Goal: Contribute content

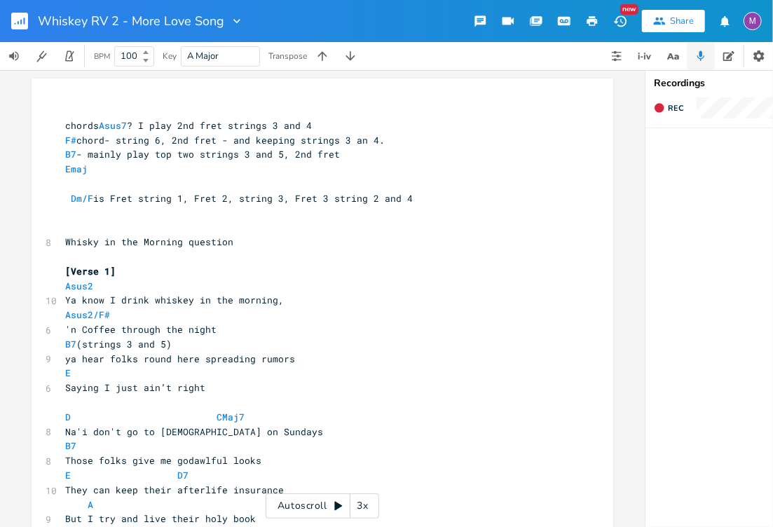
scroll to position [0, 4]
click at [367, 513] on div "3x" at bounding box center [362, 505] width 25 height 25
click at [367, 513] on div "4x" at bounding box center [362, 505] width 25 height 25
click at [367, 513] on div "5x" at bounding box center [362, 505] width 25 height 25
click at [367, 513] on div "1x" at bounding box center [362, 505] width 25 height 25
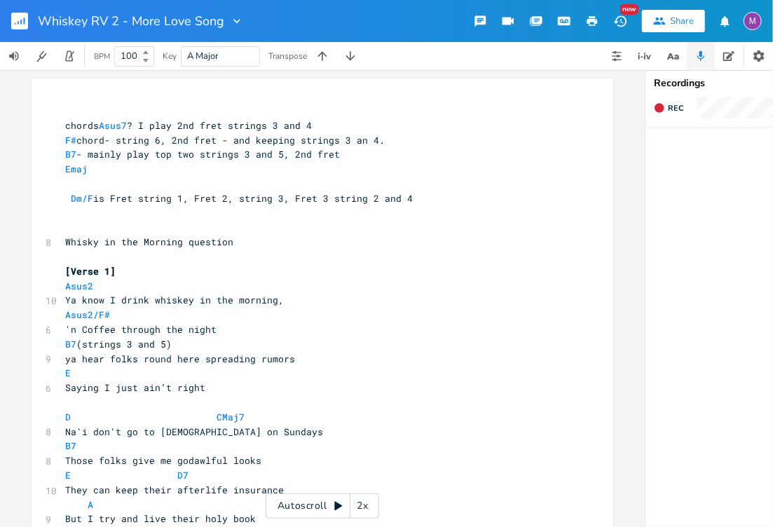
click at [336, 507] on icon at bounding box center [338, 506] width 8 height 9
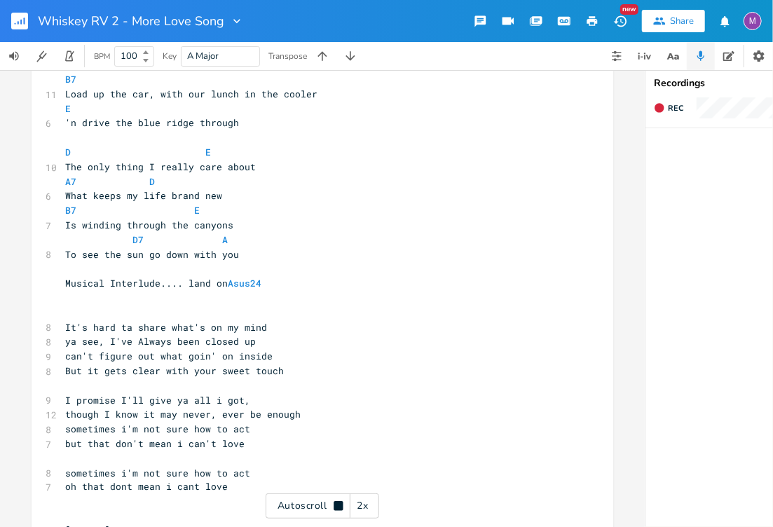
scroll to position [0, 0]
click at [219, 430] on span "sometimes i'm not sure how to act" at bounding box center [157, 429] width 185 height 13
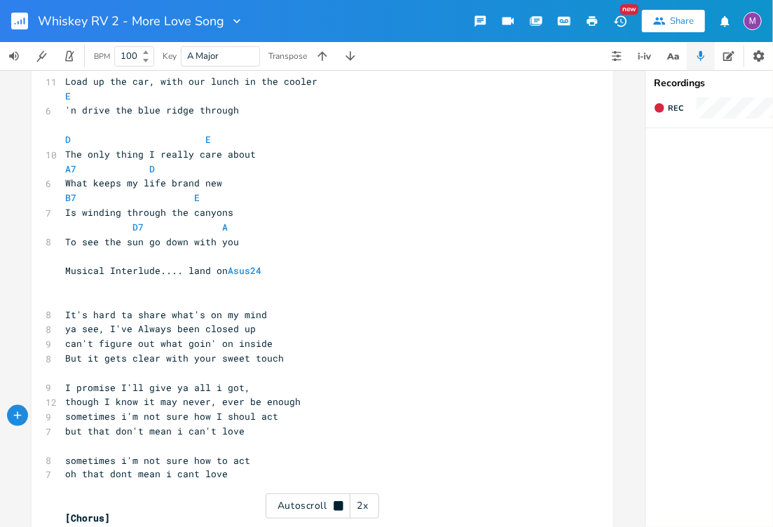
scroll to position [759, 0]
type textarea "I should"
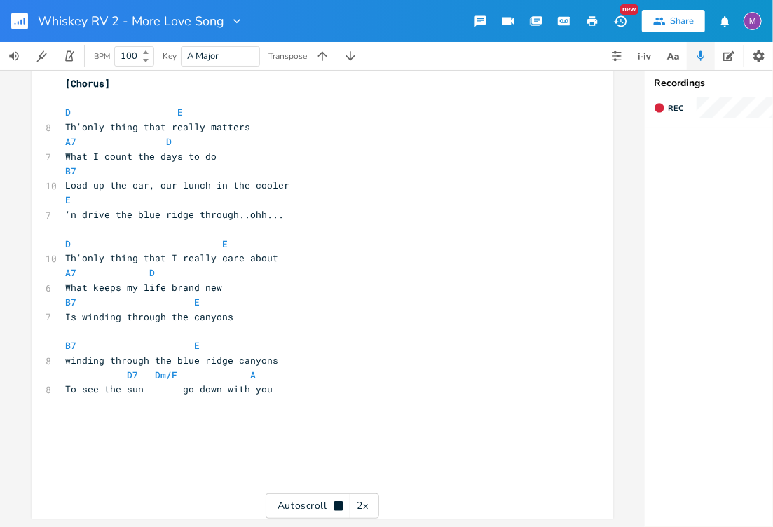
scroll to position [1201, 0]
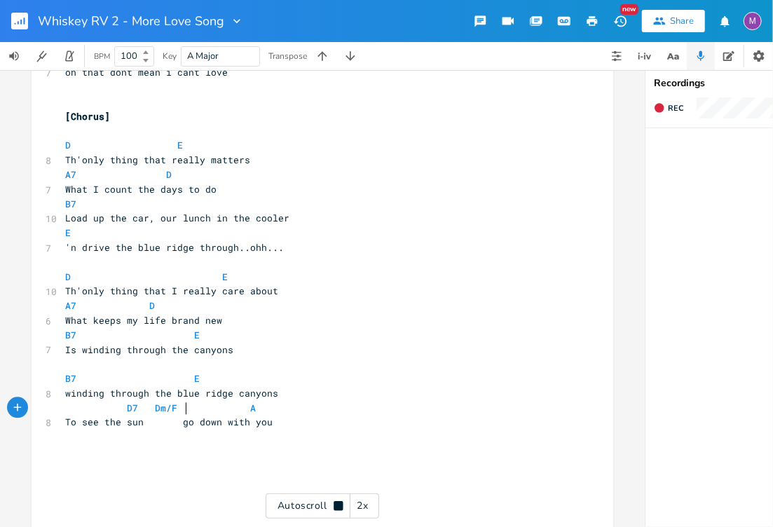
type textarea "Dm/F"
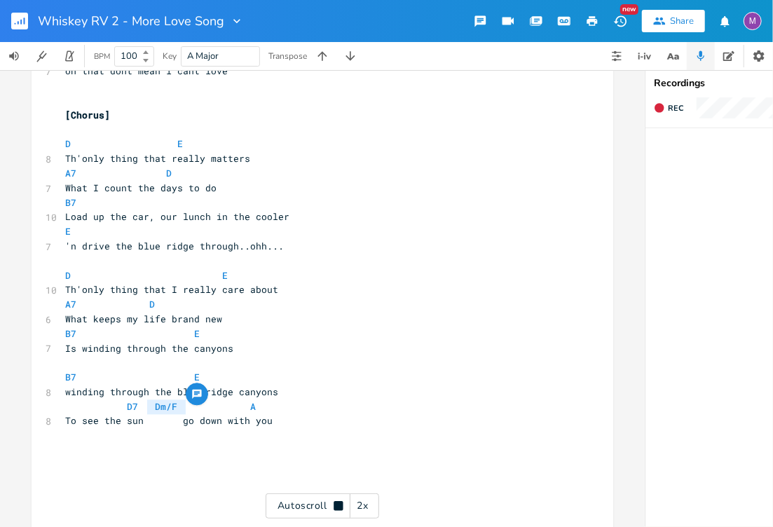
drag, startPoint x: 182, startPoint y: 407, endPoint x: 141, endPoint y: 404, distance: 41.4
click at [141, 404] on span "D7 Dm/F A" at bounding box center [185, 406] width 241 height 13
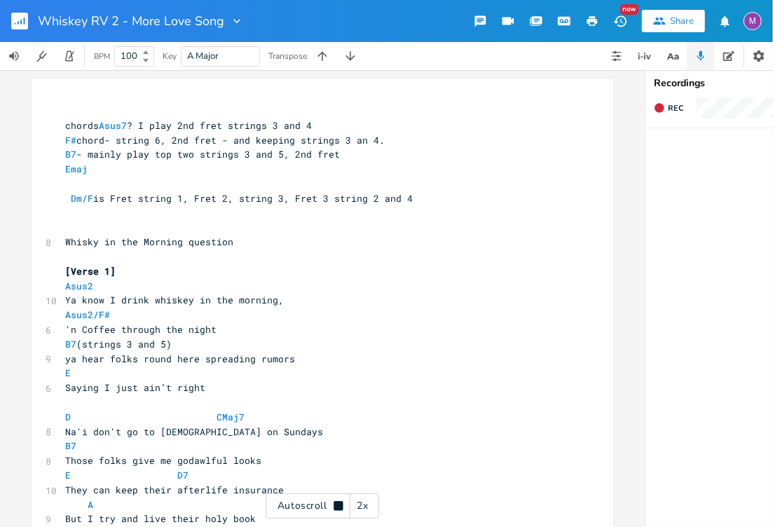
scroll to position [0, 0]
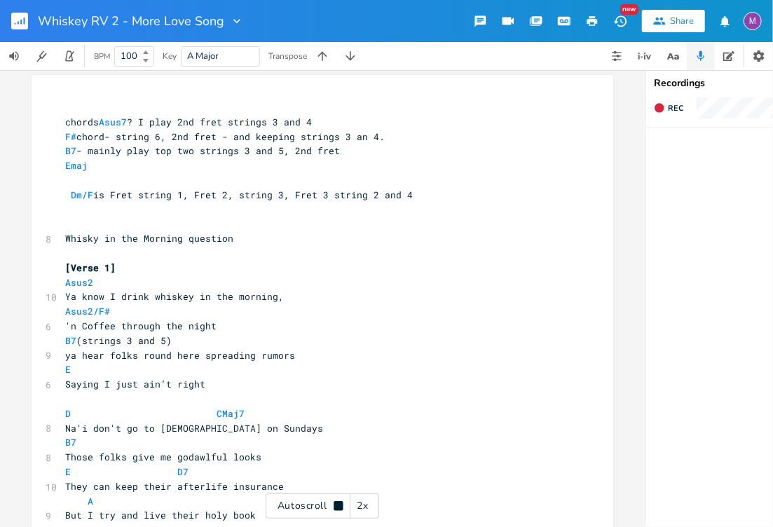
click at [415, 200] on pre "Dm/F is Fret string 1, Fret 2, string 3, Fret 3 string 2 and 4" at bounding box center [315, 195] width 506 height 15
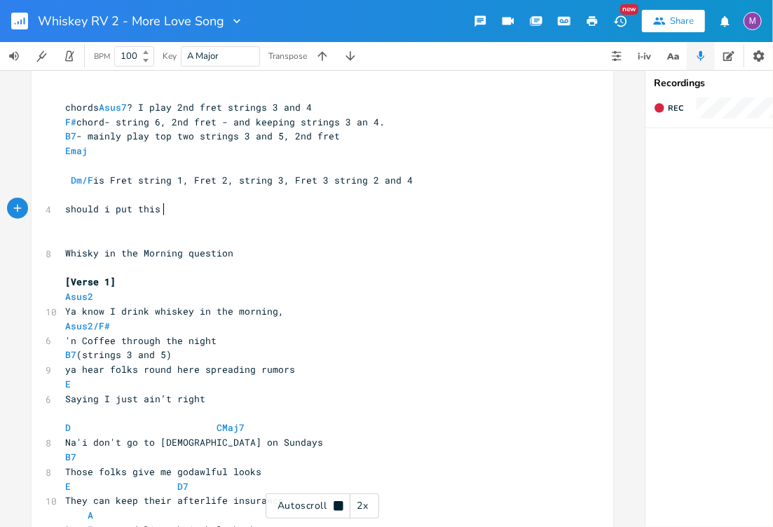
scroll to position [19, 0]
type textarea "should i put thisea"
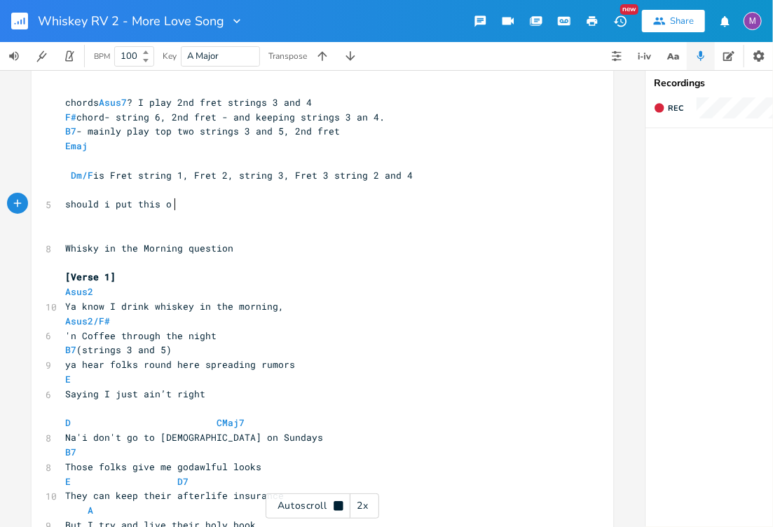
scroll to position [0, 0]
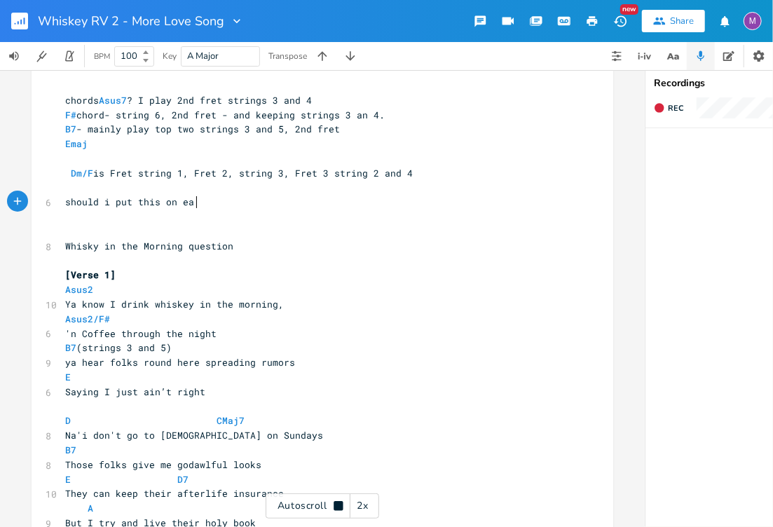
type textarea "on eac"
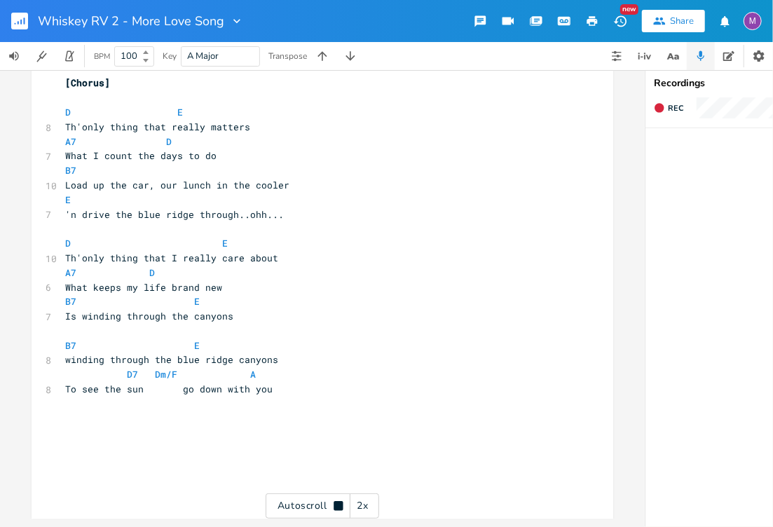
scroll to position [1230, 0]
type textarea "each chorus?"
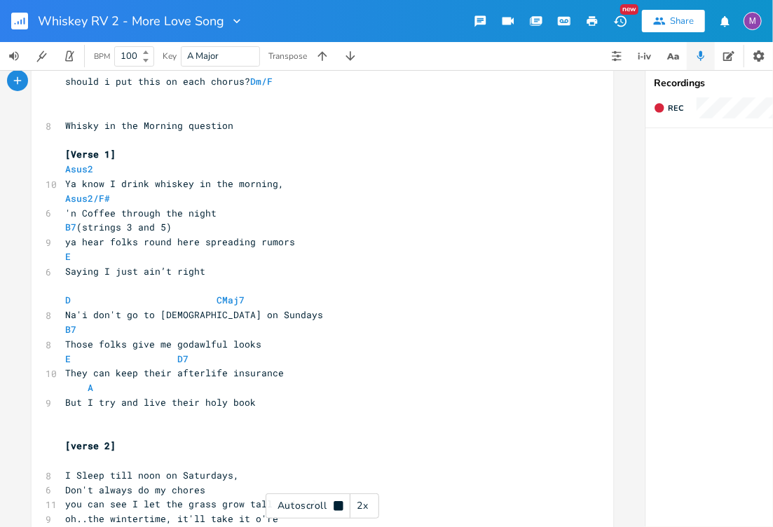
scroll to position [146, 0]
